Goal: Book appointment/travel/reservation

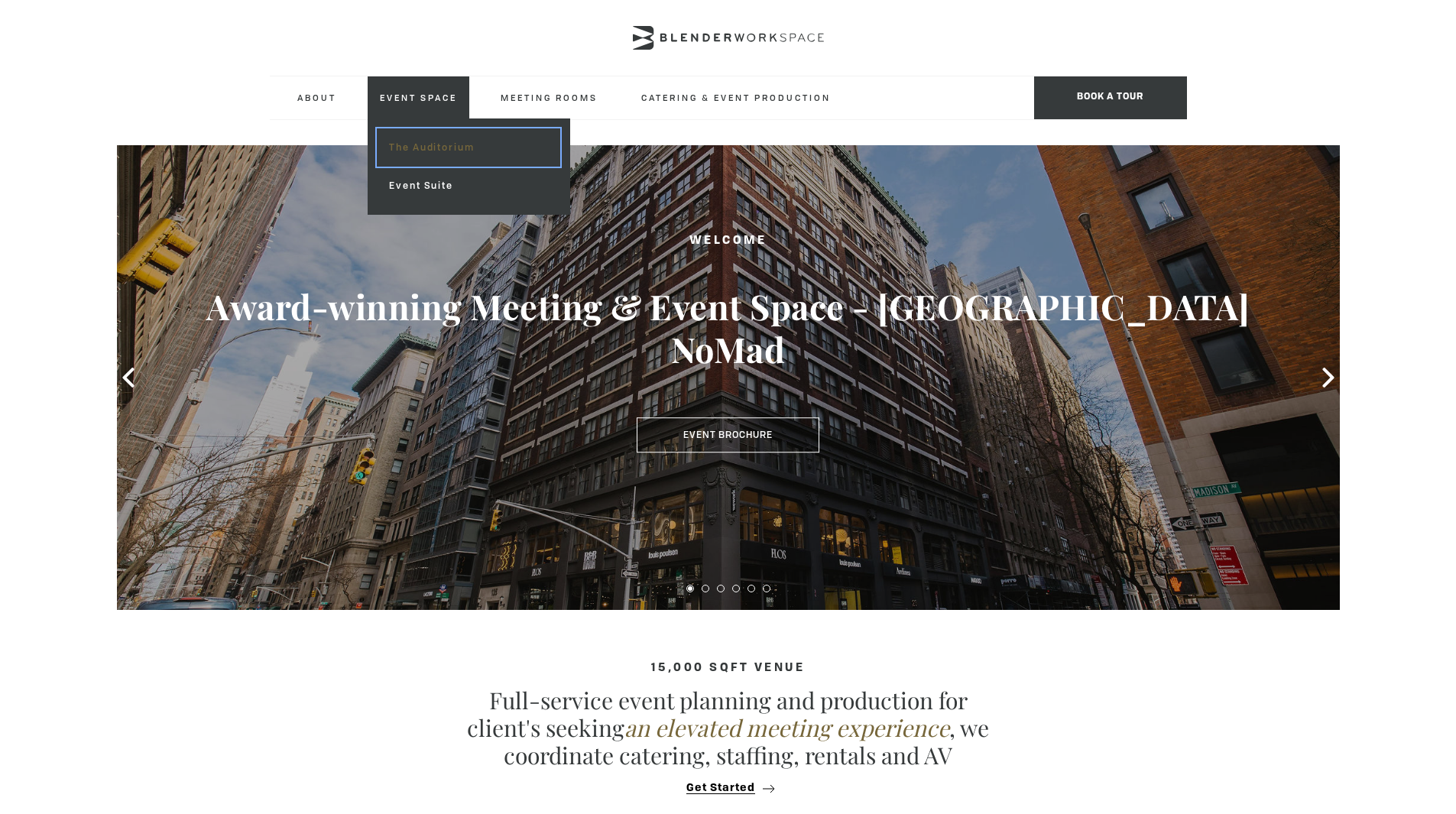
click at [444, 146] on link "The Auditorium" at bounding box center [468, 147] width 183 height 38
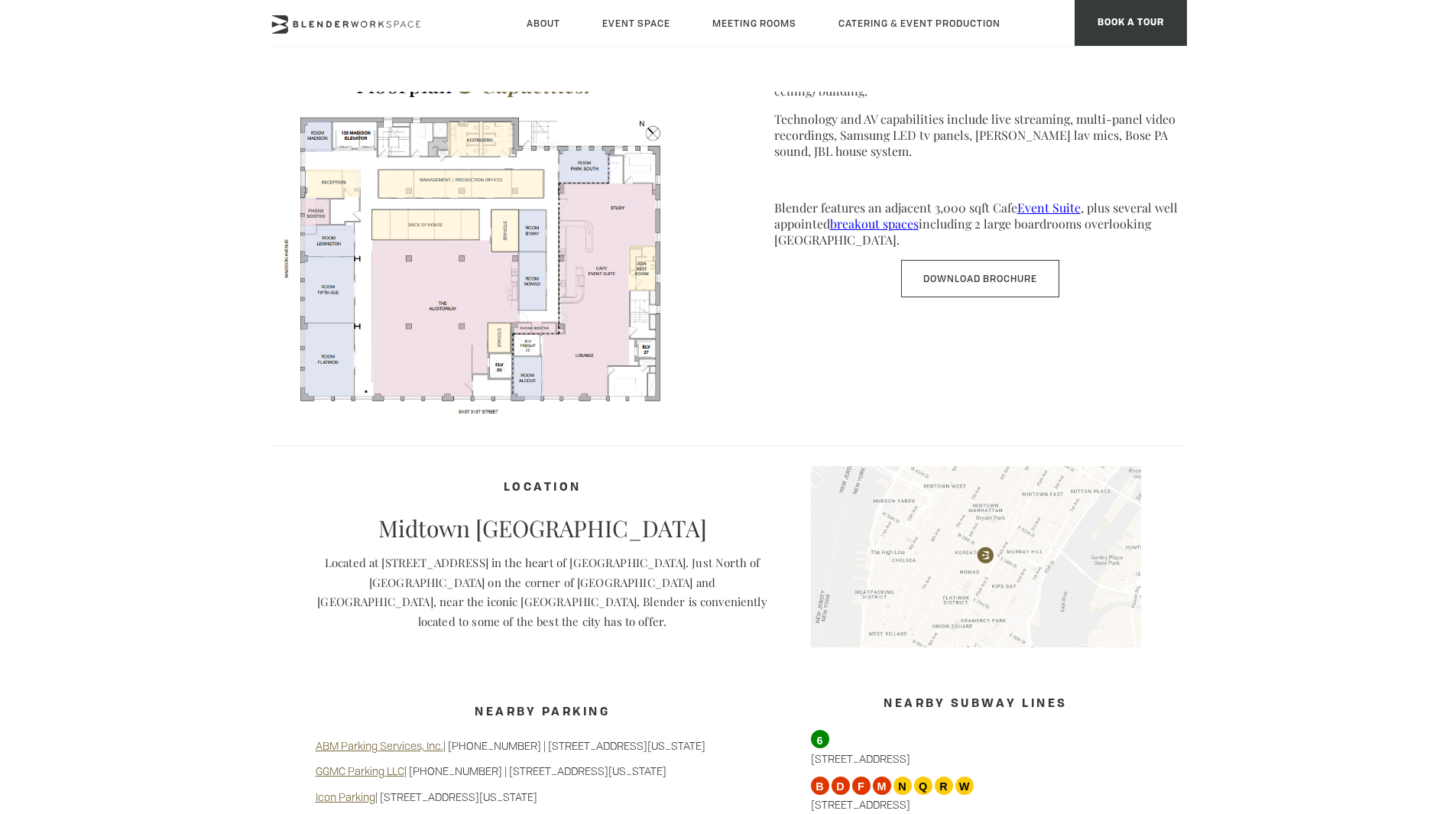
scroll to position [828, 0]
click at [627, 443] on div "Conference Event Space The Auditorium Plan Your Event Plan Your Event The Space…" at bounding box center [728, 91] width 917 height 1656
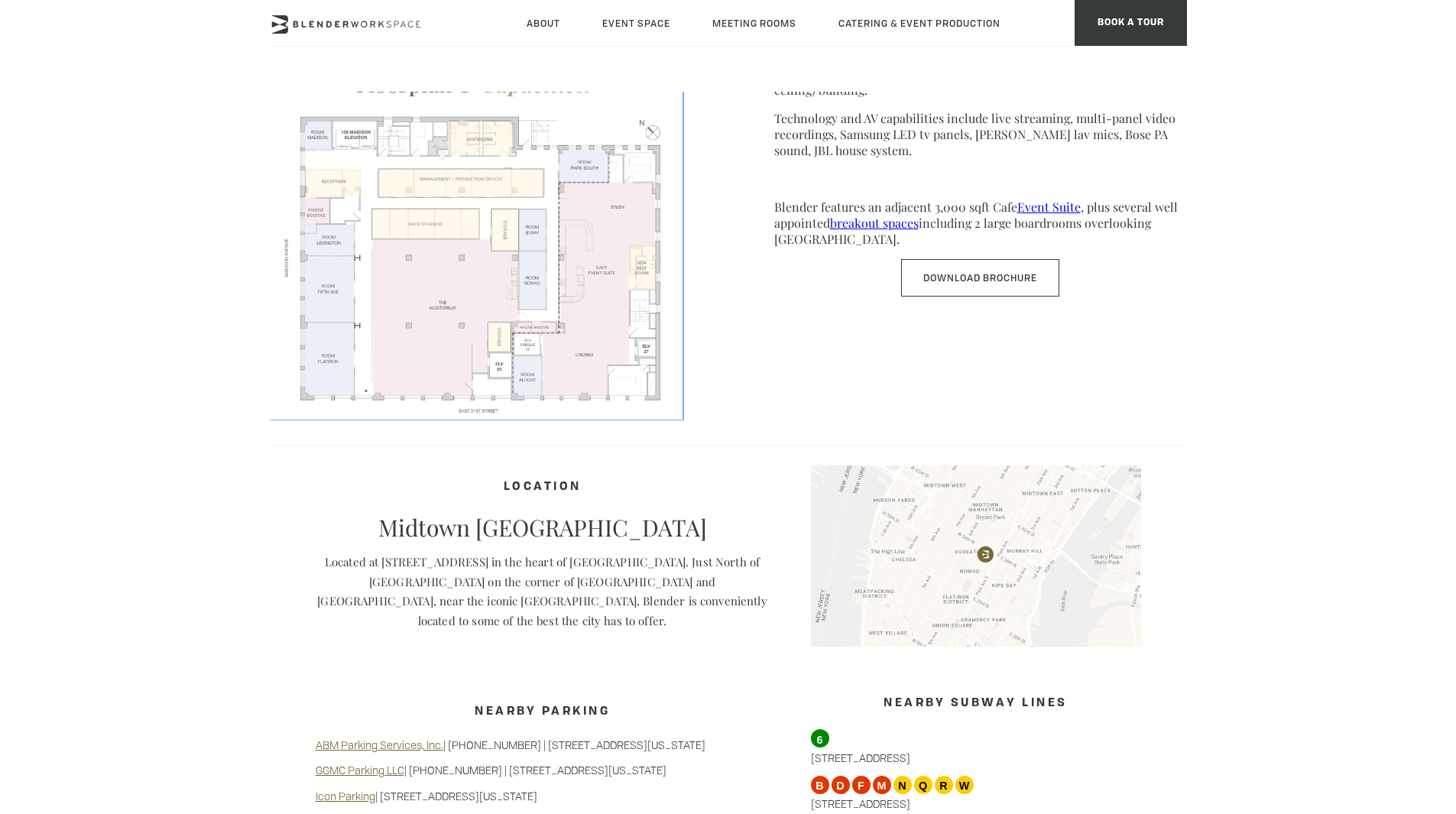
click at [584, 326] on img at bounding box center [476, 239] width 412 height 357
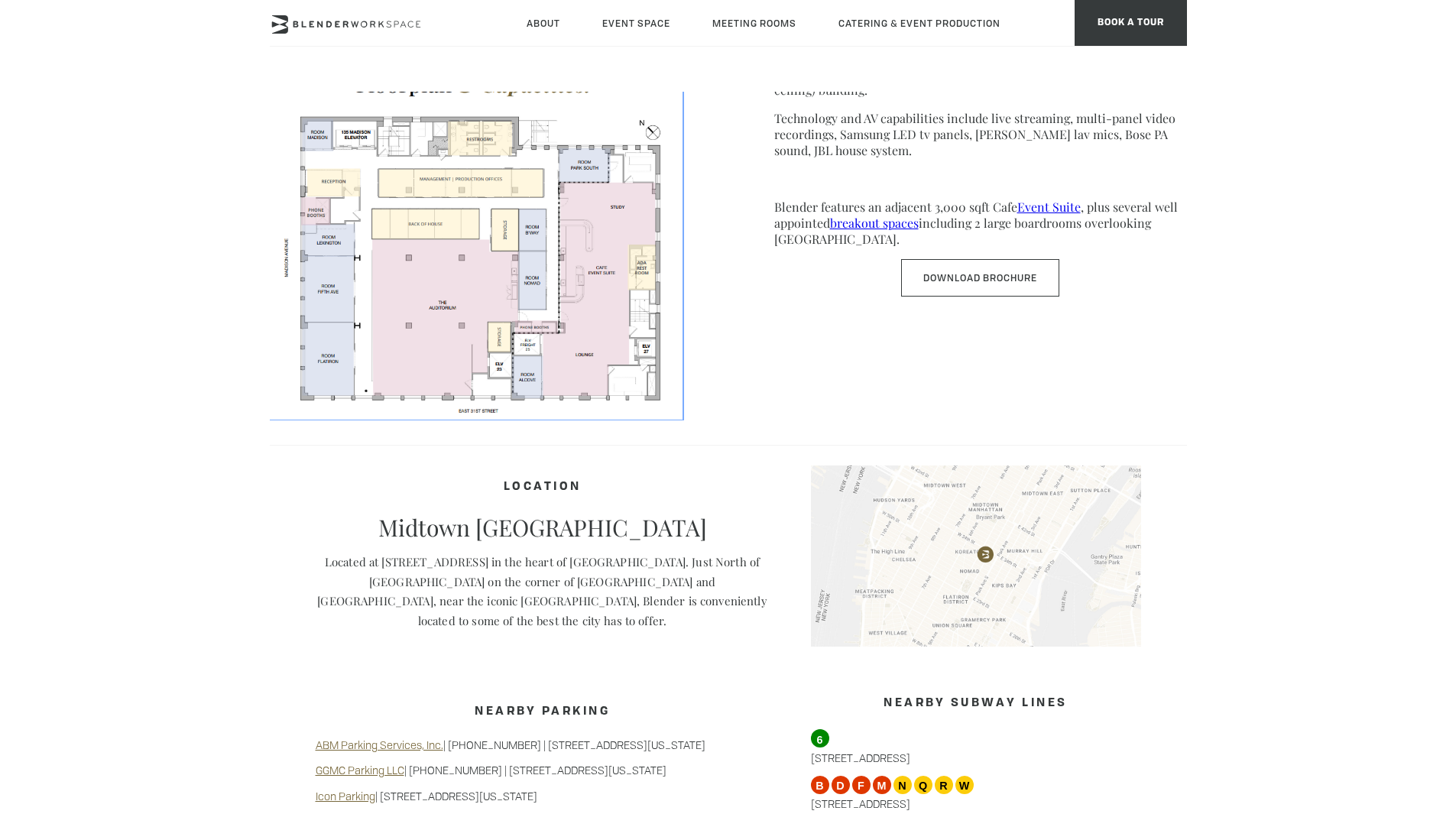
scroll to position [1340, 0]
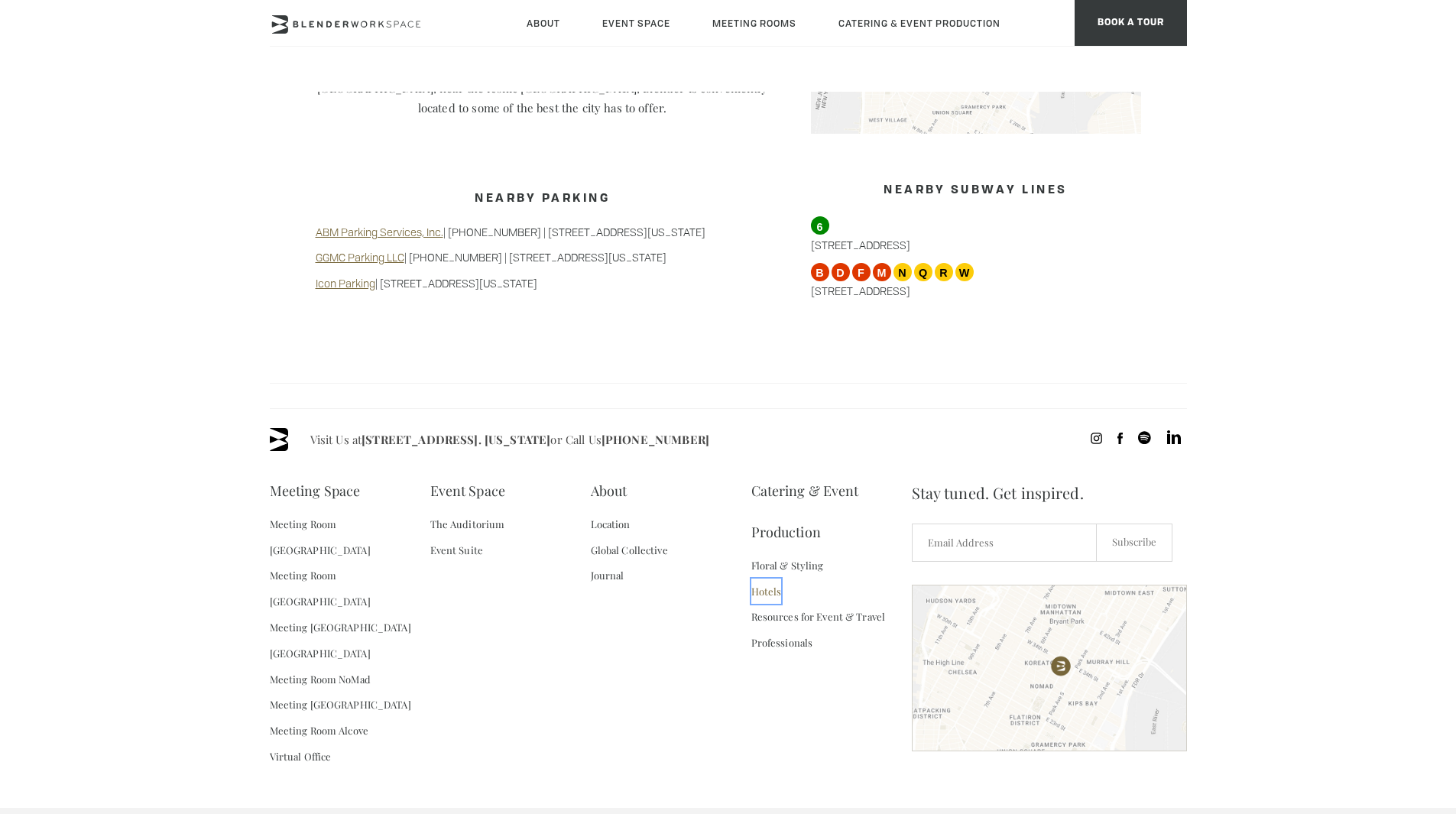
click at [770, 583] on link "Hotels" at bounding box center [766, 591] width 30 height 26
click at [770, 584] on link "Hotels" at bounding box center [766, 591] width 30 height 26
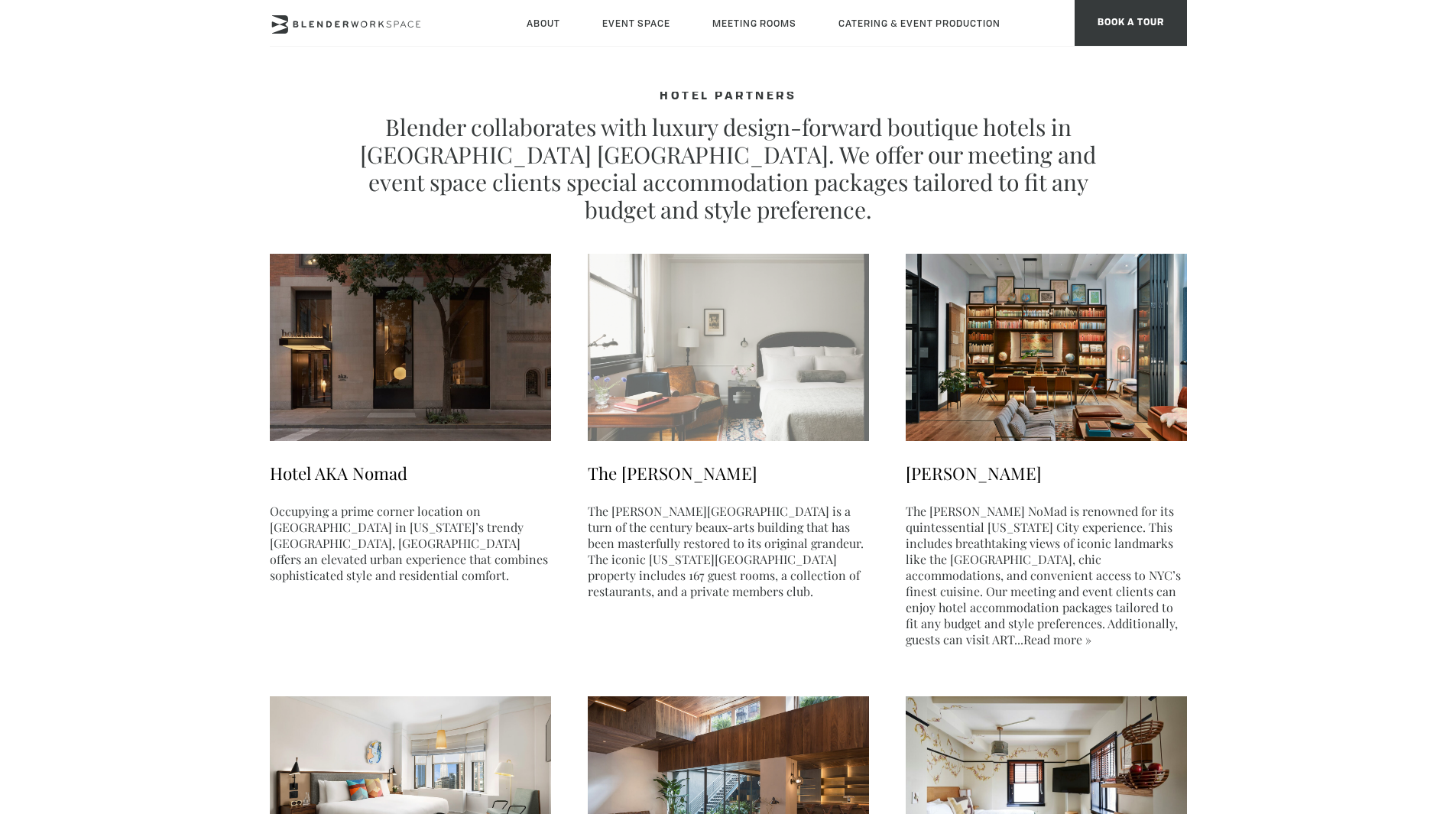
scroll to position [18, 0]
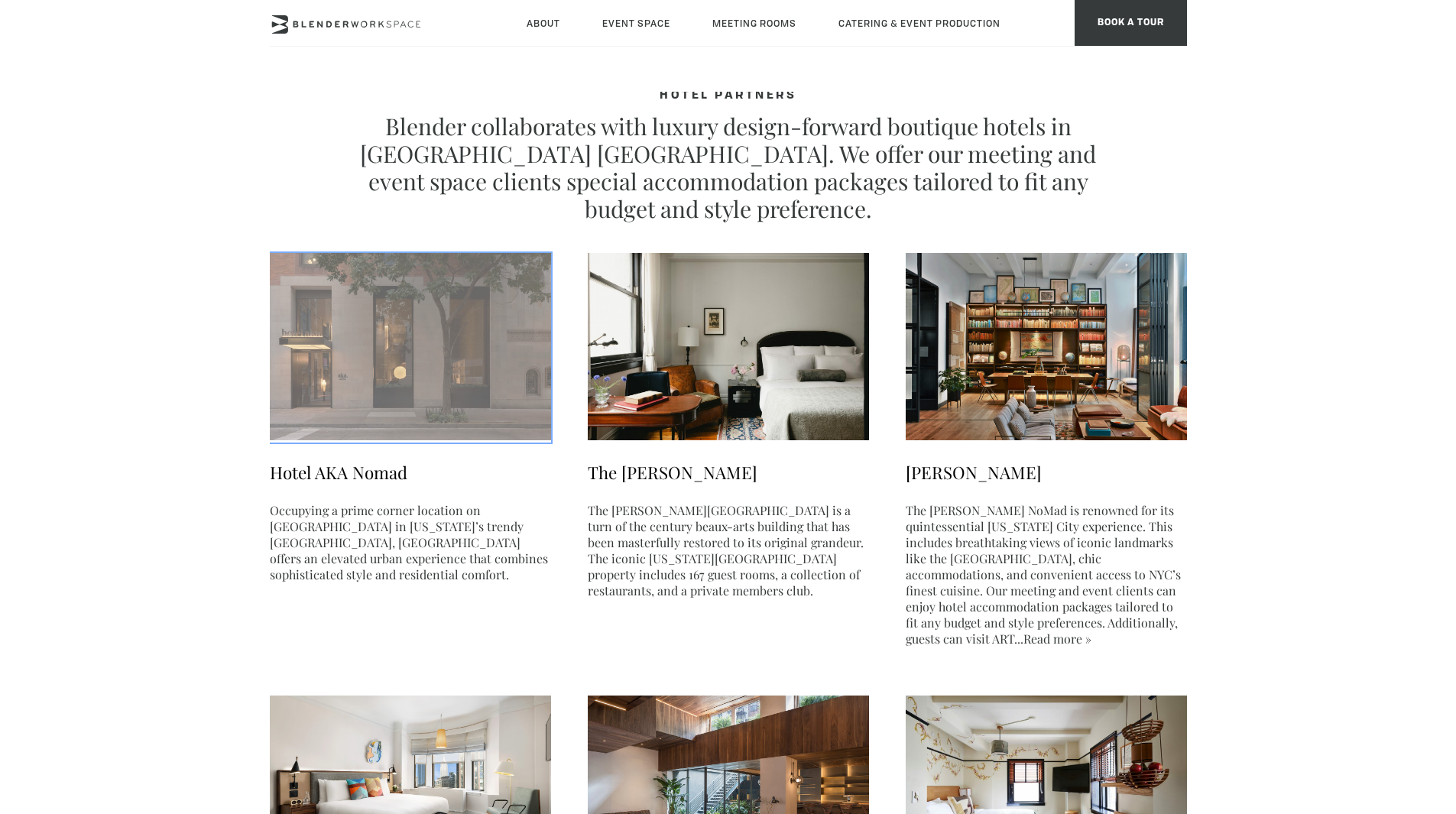
click at [473, 374] on img at bounding box center [410, 347] width 281 height 188
